Goal: Navigation & Orientation: Find specific page/section

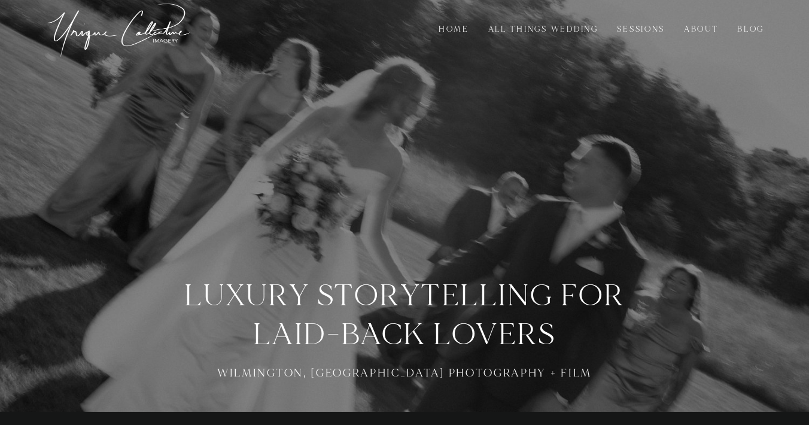
scroll to position [14, 0]
click at [555, 26] on link "All Things Wedding" at bounding box center [543, 28] width 123 height 13
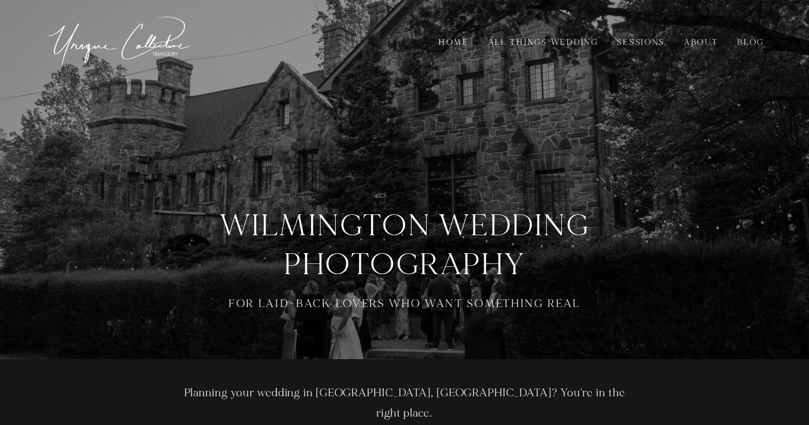
click at [534, 41] on link "All Things Wedding" at bounding box center [543, 42] width 123 height 13
click at [455, 43] on link "Home" at bounding box center [454, 42] width 44 height 13
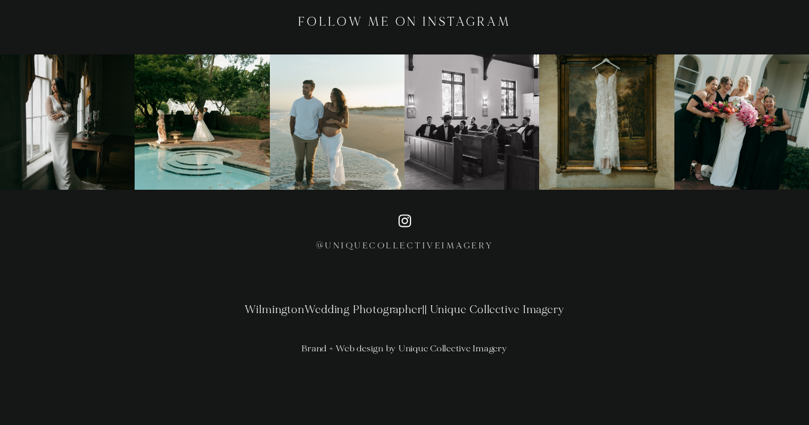
scroll to position [5069, 0]
